Goal: Information Seeking & Learning: Learn about a topic

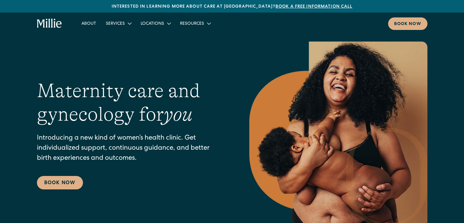
click at [221, 102] on h1 "Maternity care and gynecology for you" at bounding box center [131, 102] width 188 height 47
click at [205, 100] on h1 "Maternity care and gynecology for you" at bounding box center [131, 102] width 188 height 47
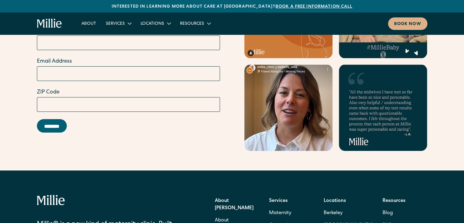
scroll to position [2427, 0]
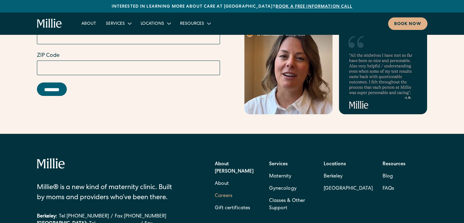
click at [223, 190] on link "Careers" at bounding box center [224, 196] width 18 height 12
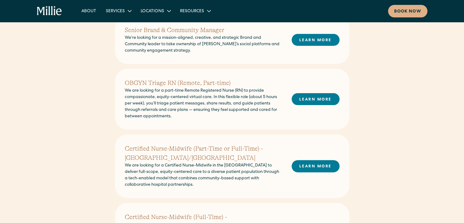
scroll to position [171, 0]
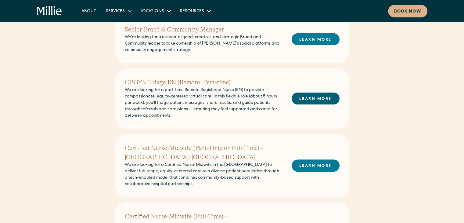
click at [320, 98] on link "LEARN MORE" at bounding box center [315, 98] width 48 height 12
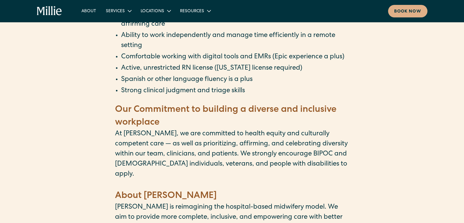
scroll to position [512, 0]
